Goal: Task Accomplishment & Management: Manage account settings

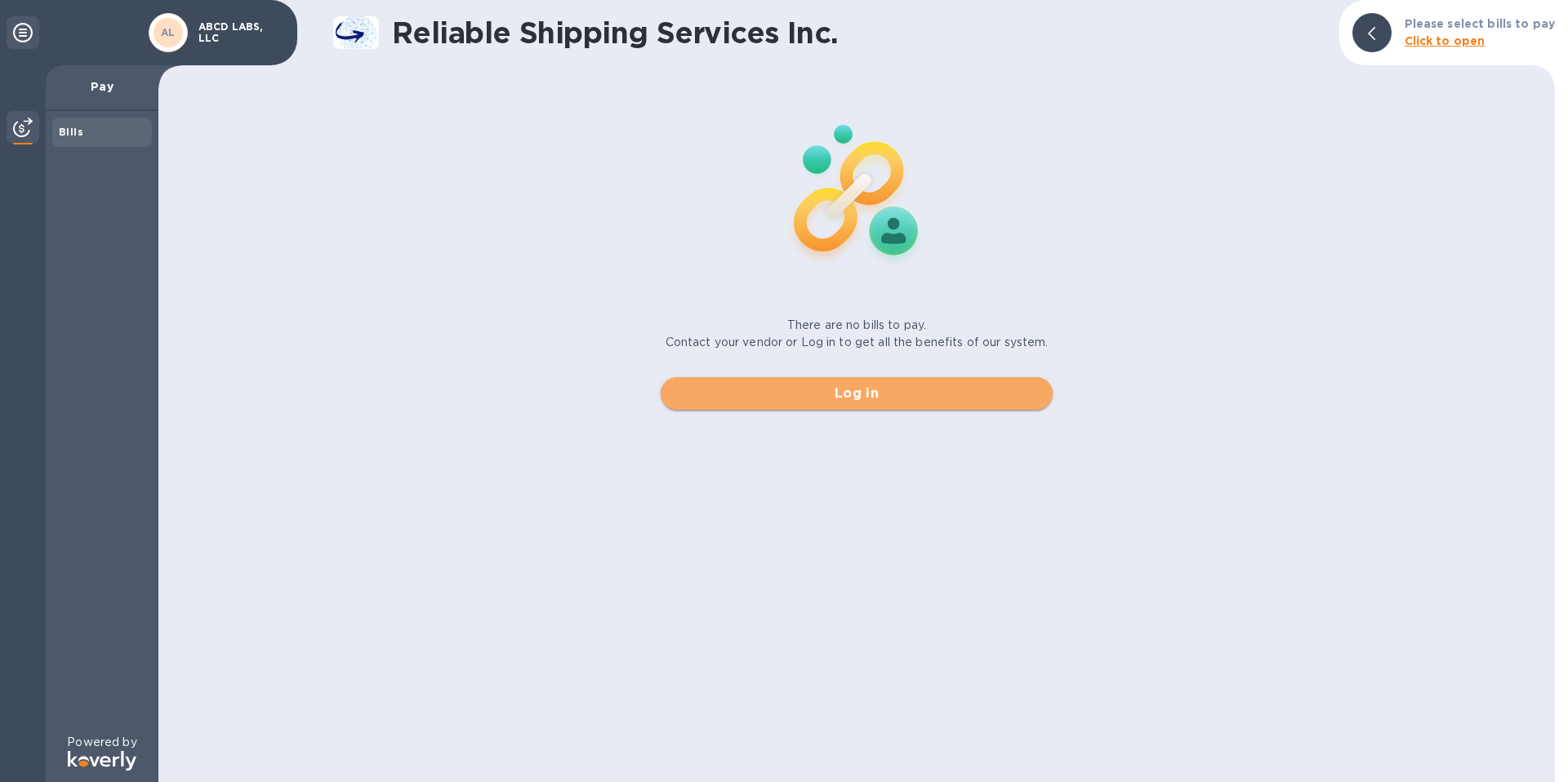
click at [885, 395] on span "Log in" at bounding box center [856, 394] width 366 height 20
click at [879, 395] on span "Log in" at bounding box center [856, 394] width 366 height 20
